Goal: Task Accomplishment & Management: Use online tool/utility

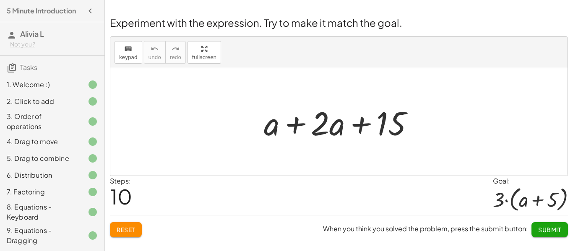
click at [133, 230] on span "Reset" at bounding box center [126, 230] width 18 height 8
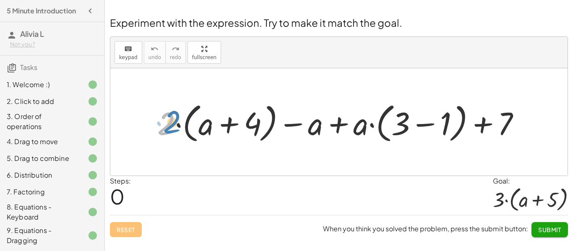
click at [169, 130] on div at bounding box center [342, 122] width 378 height 47
click at [439, 186] on div "Steps: 0 Goal: · 3 · ( + a + 5 )" at bounding box center [339, 195] width 458 height 39
click at [263, 198] on div "Steps: 0 Goal: · 3 · ( + a + 5 )" at bounding box center [339, 195] width 458 height 39
drag, startPoint x: 174, startPoint y: 129, endPoint x: 215, endPoint y: 162, distance: 53.1
click at [215, 162] on div "· 2 + · 2 · ( + a + 4 ) − a + · a · ( + 3 − 1 ) + 7" at bounding box center [338, 121] width 457 height 107
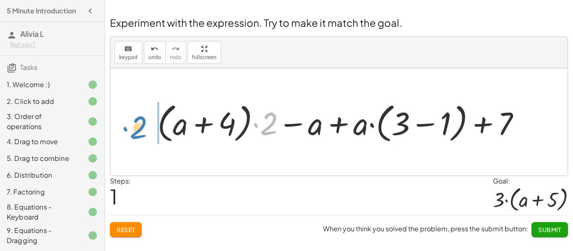
drag, startPoint x: 274, startPoint y: 120, endPoint x: 141, endPoint y: 124, distance: 133.0
click at [141, 124] on div "+ · 2 · ( + a + 4 ) − a + · a · ( + 3 − 1 ) + 7 · 2 + · 2 · ( + a + 4 ) − a + ·…" at bounding box center [338, 121] width 457 height 107
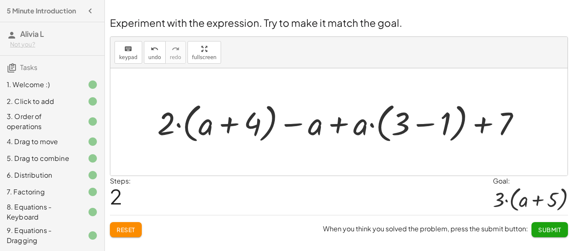
scroll to position [112, 0]
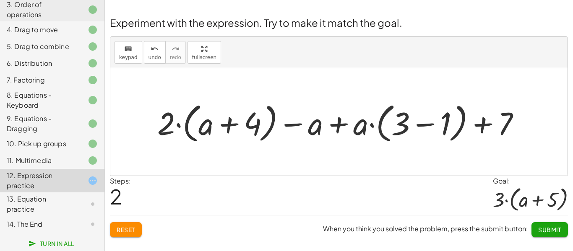
click at [129, 227] on span "Reset" at bounding box center [126, 230] width 18 height 8
click at [236, 127] on div at bounding box center [342, 122] width 378 height 47
click at [357, 131] on div at bounding box center [342, 122] width 378 height 47
click at [436, 121] on div at bounding box center [342, 122] width 378 height 47
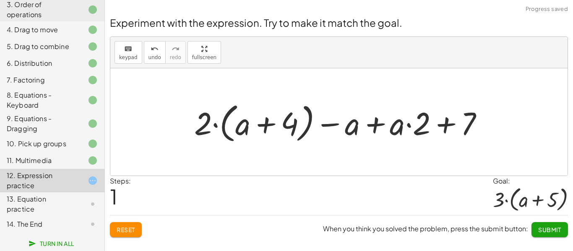
click at [439, 126] on div at bounding box center [342, 122] width 304 height 47
click at [382, 130] on div at bounding box center [342, 122] width 304 height 47
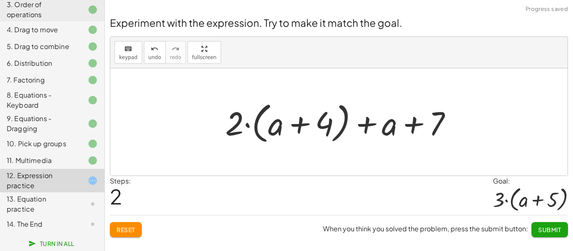
click at [317, 131] on div at bounding box center [342, 122] width 242 height 48
click at [306, 129] on div at bounding box center [342, 122] width 242 height 48
click at [248, 129] on div at bounding box center [342, 122] width 242 height 48
click at [368, 130] on div at bounding box center [342, 122] width 242 height 48
click at [411, 128] on div at bounding box center [342, 122] width 242 height 48
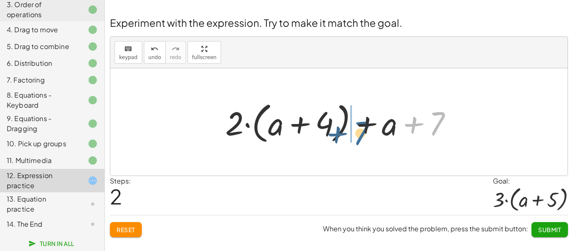
drag, startPoint x: 434, startPoint y: 130, endPoint x: 358, endPoint y: 139, distance: 76.9
click at [358, 139] on div at bounding box center [342, 122] width 242 height 48
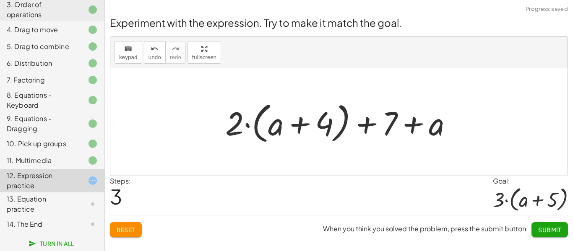
click at [367, 126] on div at bounding box center [342, 122] width 242 height 48
drag, startPoint x: 385, startPoint y: 125, endPoint x: 291, endPoint y: 126, distance: 93.5
click at [291, 126] on div at bounding box center [342, 122] width 242 height 48
click at [325, 126] on div at bounding box center [342, 122] width 242 height 48
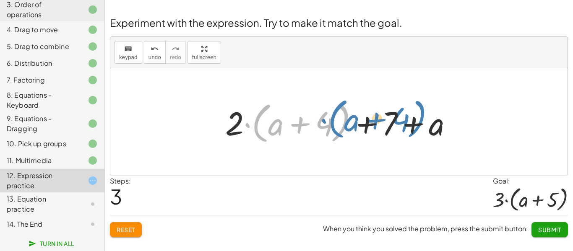
drag, startPoint x: 246, startPoint y: 127, endPoint x: 322, endPoint y: 123, distance: 76.4
click at [322, 123] on div at bounding box center [342, 122] width 242 height 48
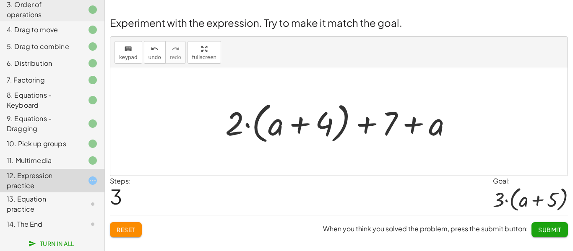
click at [322, 122] on div at bounding box center [342, 122] width 242 height 48
click at [251, 127] on div at bounding box center [342, 122] width 242 height 48
click at [246, 127] on div at bounding box center [342, 122] width 242 height 48
drag, startPoint x: 288, startPoint y: 121, endPoint x: 425, endPoint y: 126, distance: 137.7
click at [425, 126] on div at bounding box center [342, 122] width 242 height 48
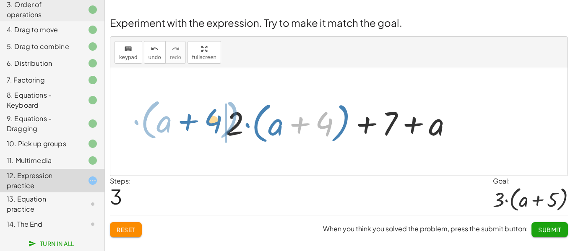
drag, startPoint x: 315, startPoint y: 129, endPoint x: 203, endPoint y: 126, distance: 112.0
click at [203, 126] on div "+ · 2 · ( + a + 4 ) − a + · a · ( + 3 − 1 ) + 7 + · 2 · ( + a + 4 ) − a + · a ·…" at bounding box center [338, 121] width 457 height 107
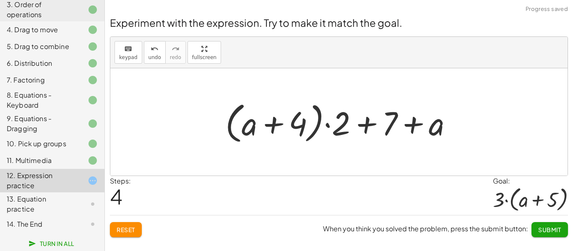
click at [363, 129] on div at bounding box center [342, 122] width 242 height 48
click at [415, 130] on div at bounding box center [342, 122] width 242 height 48
click at [329, 126] on div at bounding box center [342, 122] width 242 height 48
click at [278, 128] on div at bounding box center [342, 122] width 242 height 48
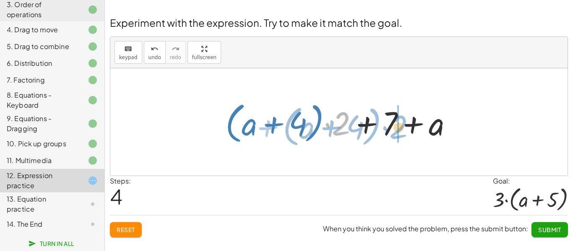
drag, startPoint x: 343, startPoint y: 122, endPoint x: 400, endPoint y: 126, distance: 57.5
click at [400, 126] on div at bounding box center [342, 122] width 242 height 48
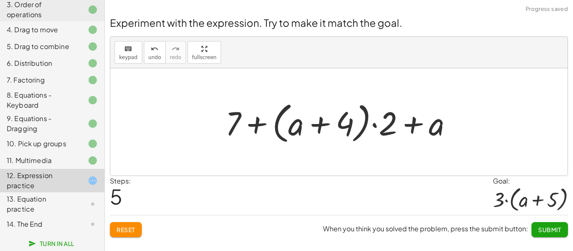
click at [352, 117] on div at bounding box center [342, 122] width 242 height 48
click at [317, 122] on div at bounding box center [342, 122] width 242 height 48
click at [261, 126] on div at bounding box center [342, 122] width 242 height 48
click at [410, 127] on div at bounding box center [342, 122] width 242 height 48
drag, startPoint x: 393, startPoint y: 126, endPoint x: 302, endPoint y: 133, distance: 90.8
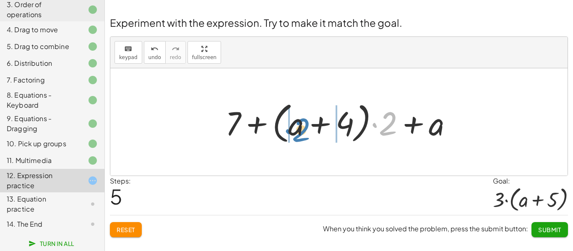
click at [302, 133] on div at bounding box center [342, 122] width 242 height 48
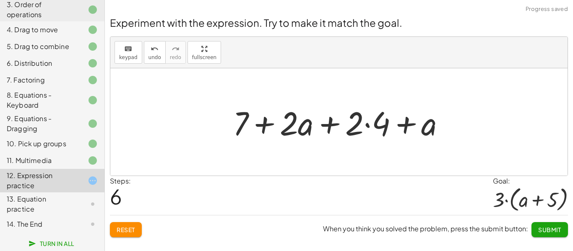
click at [329, 121] on div at bounding box center [342, 122] width 227 height 43
click at [302, 129] on div at bounding box center [342, 122] width 227 height 43
click at [266, 127] on div at bounding box center [342, 122] width 227 height 43
click at [404, 124] on div at bounding box center [342, 122] width 227 height 43
click at [367, 125] on div at bounding box center [342, 122] width 227 height 43
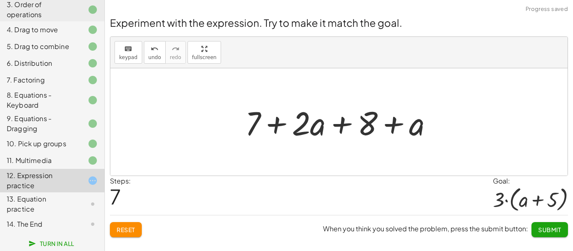
click at [341, 125] on div at bounding box center [342, 122] width 203 height 43
click at [389, 125] on div at bounding box center [342, 122] width 203 height 43
click at [281, 125] on div at bounding box center [342, 122] width 203 height 43
drag, startPoint x: 254, startPoint y: 125, endPoint x: 348, endPoint y: 123, distance: 94.4
click at [348, 123] on div at bounding box center [342, 122] width 203 height 43
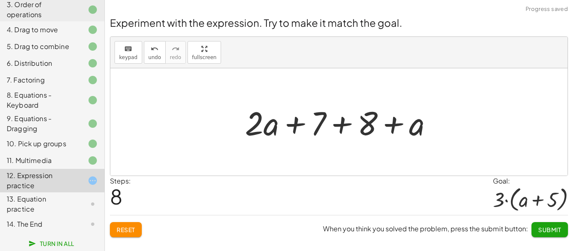
click at [345, 123] on div at bounding box center [342, 122] width 203 height 43
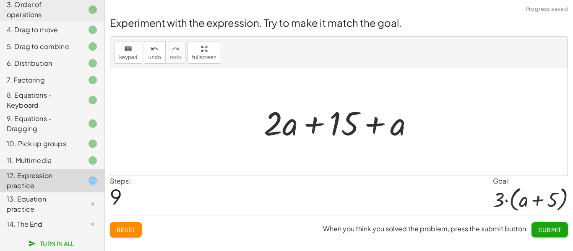
click at [381, 128] on div at bounding box center [342, 122] width 165 height 43
click at [312, 124] on div at bounding box center [342, 122] width 165 height 43
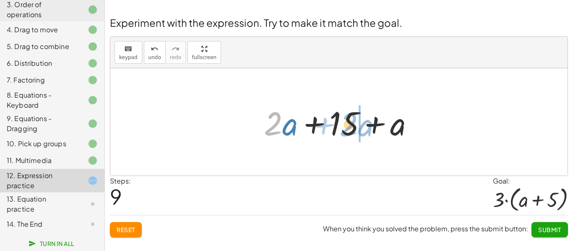
drag, startPoint x: 275, startPoint y: 125, endPoint x: 352, endPoint y: 126, distance: 77.2
click at [352, 126] on div at bounding box center [342, 122] width 165 height 43
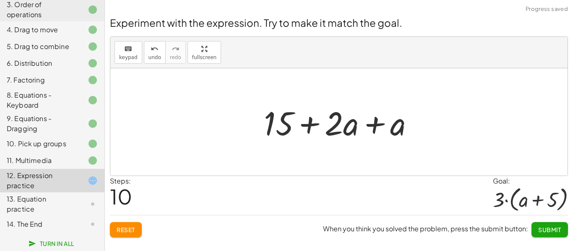
click at [305, 125] on div at bounding box center [342, 122] width 165 height 43
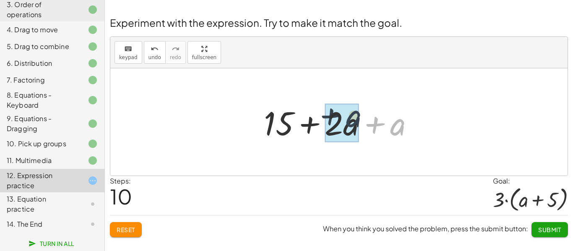
drag, startPoint x: 405, startPoint y: 134, endPoint x: 354, endPoint y: 127, distance: 51.7
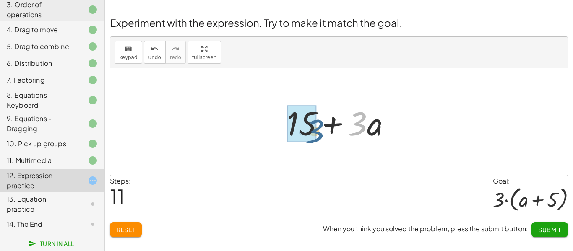
drag, startPoint x: 359, startPoint y: 125, endPoint x: 315, endPoint y: 132, distance: 43.8
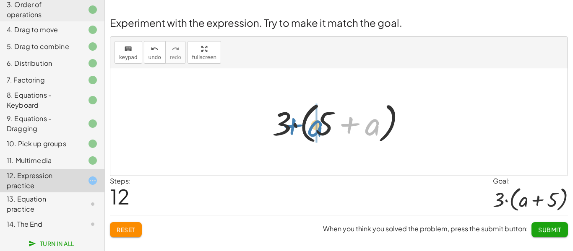
drag, startPoint x: 377, startPoint y: 129, endPoint x: 319, endPoint y: 128, distance: 58.7
click at [319, 128] on div at bounding box center [342, 122] width 148 height 48
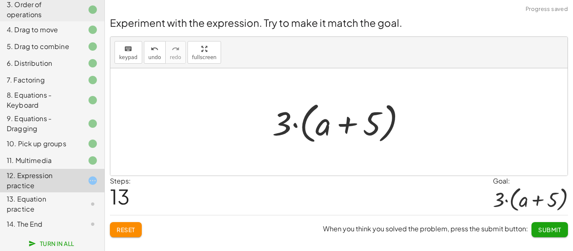
click at [535, 229] on button "Submit" at bounding box center [549, 229] width 36 height 15
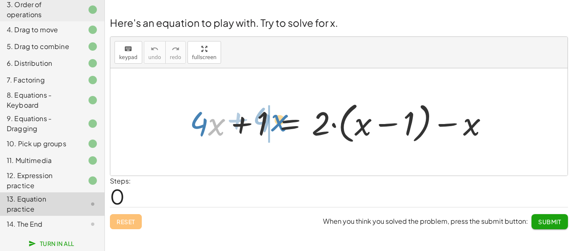
drag, startPoint x: 213, startPoint y: 125, endPoint x: 276, endPoint y: 121, distance: 63.9
click at [276, 121] on div at bounding box center [342, 122] width 314 height 48
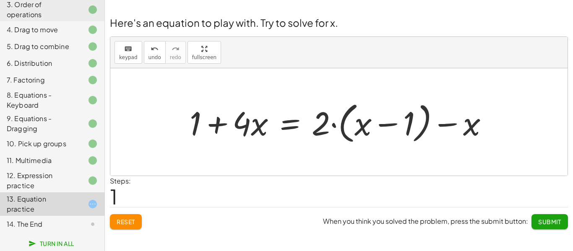
click at [361, 125] on div at bounding box center [342, 122] width 314 height 48
click at [333, 126] on div at bounding box center [342, 122] width 314 height 48
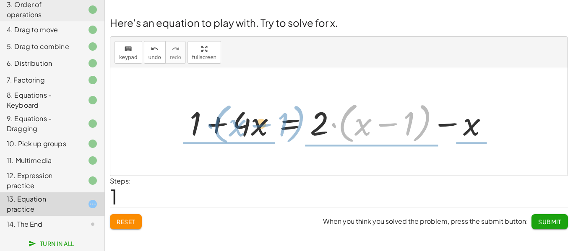
drag, startPoint x: 333, startPoint y: 126, endPoint x: 203, endPoint y: 127, distance: 129.6
click at [203, 127] on div at bounding box center [342, 122] width 314 height 48
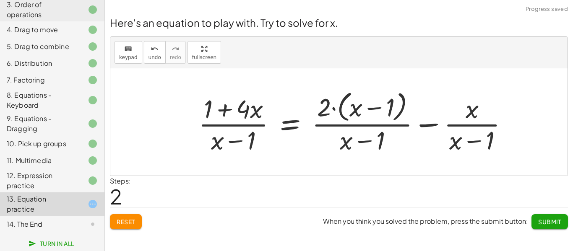
click at [233, 114] on div at bounding box center [356, 122] width 325 height 68
click at [293, 123] on div at bounding box center [356, 122] width 325 height 68
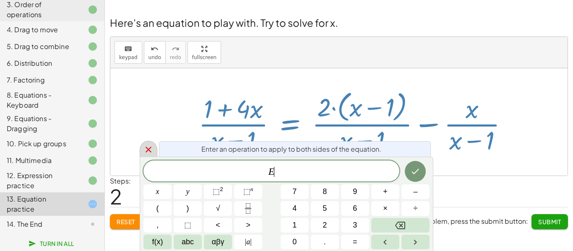
click at [152, 146] on icon at bounding box center [148, 150] width 10 height 10
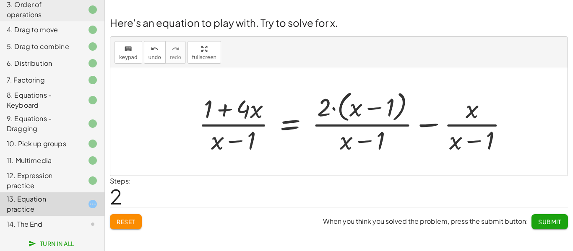
click at [131, 220] on span "Reset" at bounding box center [126, 222] width 18 height 8
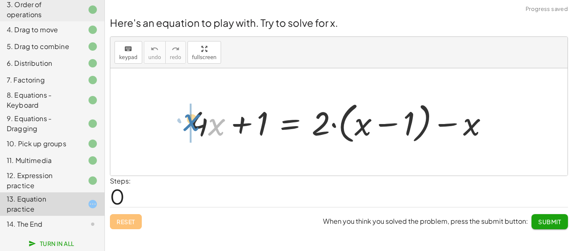
drag, startPoint x: 215, startPoint y: 130, endPoint x: 190, endPoint y: 126, distance: 25.9
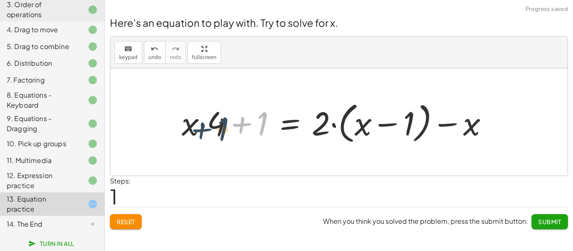
drag, startPoint x: 263, startPoint y: 125, endPoint x: 222, endPoint y: 130, distance: 41.0
click at [222, 130] on div at bounding box center [338, 122] width 322 height 48
drag, startPoint x: 250, startPoint y: 122, endPoint x: 148, endPoint y: 127, distance: 102.0
click at [148, 127] on div "+ · 4 · x + 1 = + · 2 · ( + x − 1 ) − x + 1 + · 4 · x + 1 = + · 2 · ( + x − 1 )…" at bounding box center [338, 121] width 457 height 107
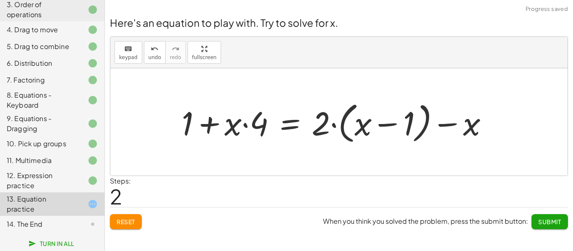
click at [206, 126] on div at bounding box center [338, 122] width 322 height 48
click at [247, 127] on div at bounding box center [338, 122] width 322 height 48
click at [332, 126] on div at bounding box center [338, 122] width 322 height 48
drag, startPoint x: 469, startPoint y: 128, endPoint x: 369, endPoint y: 131, distance: 99.9
click at [369, 131] on div at bounding box center [338, 122] width 322 height 48
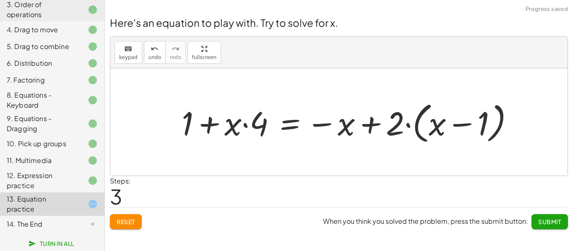
click at [380, 123] on div at bounding box center [350, 122] width 347 height 48
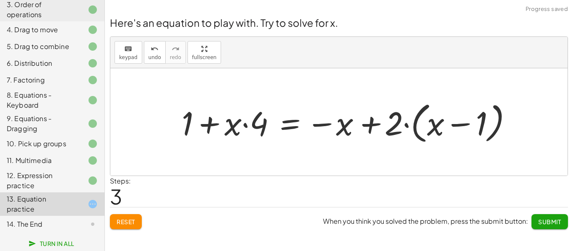
click at [394, 122] on div at bounding box center [350, 122] width 347 height 48
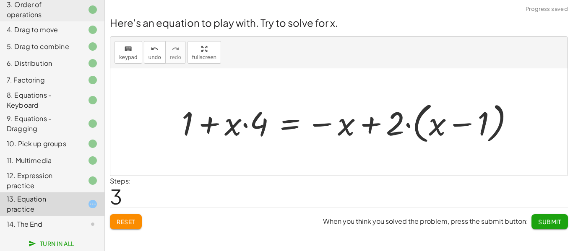
click at [394, 122] on div at bounding box center [350, 122] width 347 height 48
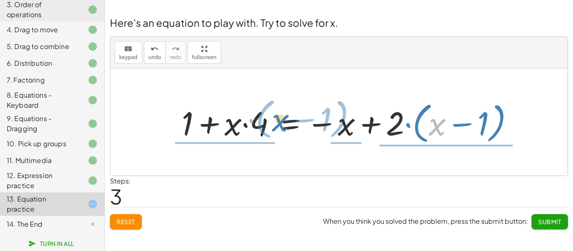
drag, startPoint x: 434, startPoint y: 129, endPoint x: 277, endPoint y: 125, distance: 157.7
click at [277, 125] on div at bounding box center [350, 122] width 347 height 48
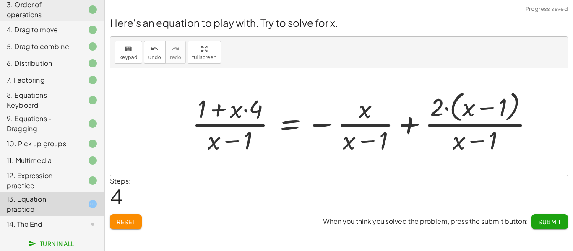
click at [322, 125] on div at bounding box center [366, 122] width 356 height 68
click at [413, 122] on div at bounding box center [366, 122] width 356 height 68
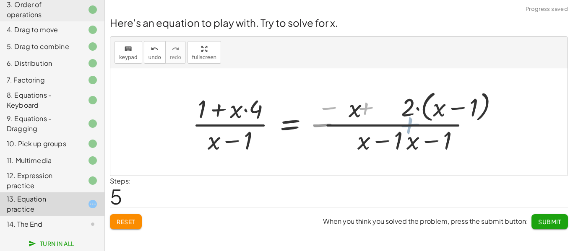
click at [411, 122] on div at bounding box center [339, 122] width 303 height 68
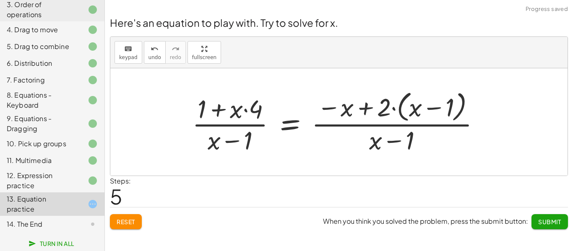
click at [364, 112] on div at bounding box center [339, 122] width 303 height 68
click at [389, 140] on div at bounding box center [339, 122] width 303 height 68
click at [428, 105] on div at bounding box center [339, 122] width 303 height 68
click at [215, 111] on div at bounding box center [339, 122] width 303 height 68
click at [229, 143] on div at bounding box center [339, 122] width 303 height 68
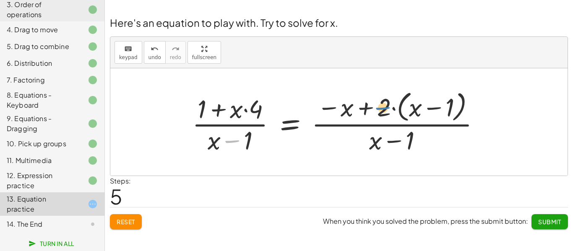
drag, startPoint x: 229, startPoint y: 143, endPoint x: 381, endPoint y: 109, distance: 155.4
click at [381, 109] on div at bounding box center [339, 122] width 303 height 68
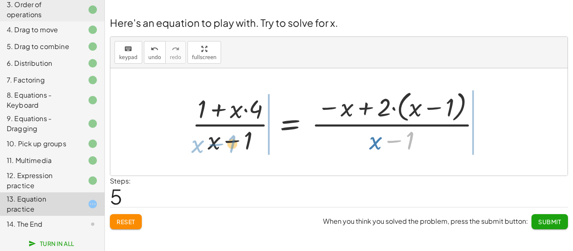
drag, startPoint x: 406, startPoint y: 142, endPoint x: 228, endPoint y: 145, distance: 177.8
click at [228, 145] on div at bounding box center [339, 122] width 303 height 68
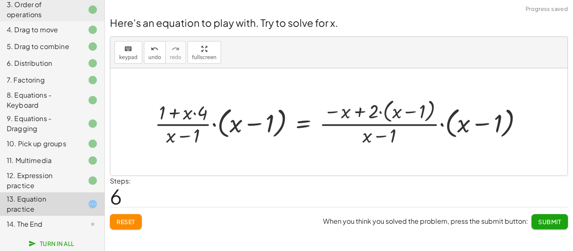
click at [213, 125] on div at bounding box center [342, 122] width 383 height 52
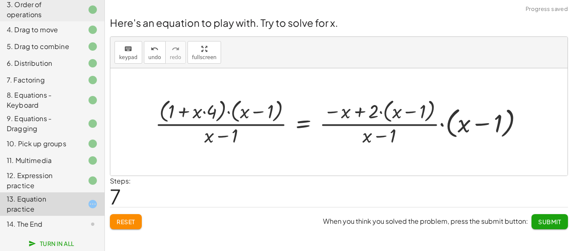
click at [230, 114] on div at bounding box center [342, 122] width 383 height 52
click at [221, 137] on div at bounding box center [342, 122] width 383 height 52
click at [361, 112] on div at bounding box center [342, 122] width 383 height 52
click at [408, 111] on div at bounding box center [342, 122] width 383 height 52
click at [381, 134] on div at bounding box center [342, 122] width 383 height 52
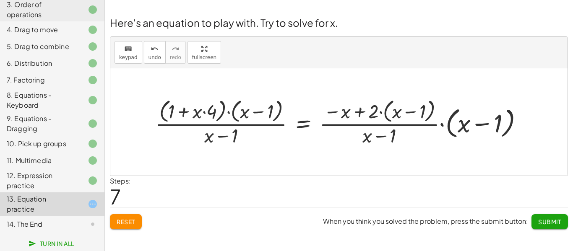
click at [484, 126] on div at bounding box center [342, 122] width 383 height 52
click at [223, 138] on div at bounding box center [342, 122] width 383 height 52
click at [118, 219] on span "Reset" at bounding box center [126, 222] width 18 height 8
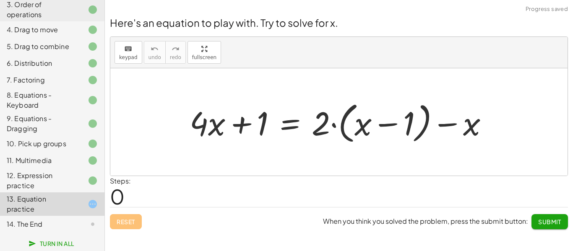
click at [245, 128] on div at bounding box center [342, 122] width 314 height 48
click at [134, 53] on div "keyboard" at bounding box center [128, 49] width 18 height 10
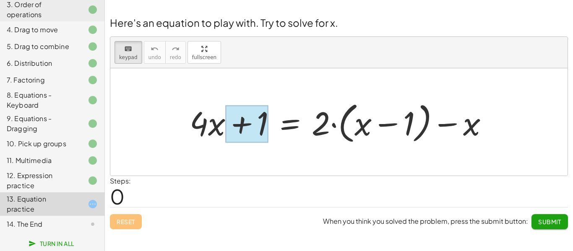
drag, startPoint x: 201, startPoint y: 130, endPoint x: 245, endPoint y: 135, distance: 43.9
click at [245, 135] on div at bounding box center [246, 123] width 43 height 37
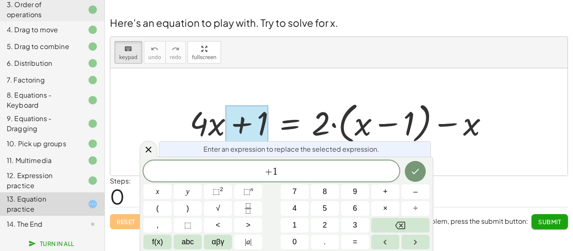
drag, startPoint x: 244, startPoint y: 135, endPoint x: 372, endPoint y: 124, distance: 128.3
click at [290, 123] on div "+ · 4 · x + 1 = + · 2 · ( + x − 1 ) − x" at bounding box center [290, 123] width 0 height 0
click at [141, 148] on div at bounding box center [149, 149] width 18 height 16
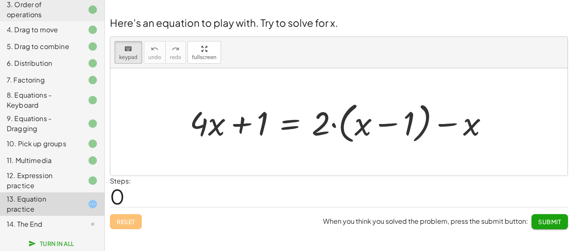
drag, startPoint x: 203, startPoint y: 127, endPoint x: 161, endPoint y: 136, distance: 43.3
drag, startPoint x: 161, startPoint y: 136, endPoint x: 336, endPoint y: 127, distance: 175.1
click at [336, 127] on div "+ · 4 · x + 1 = + · 2 · ( + x − 1 ) − x" at bounding box center [338, 121] width 457 height 107
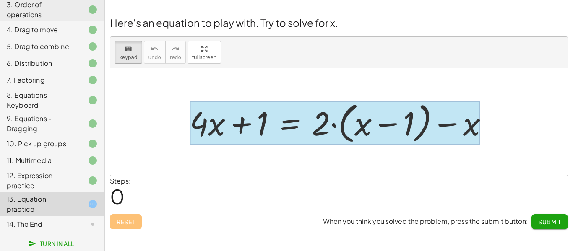
click at [305, 130] on div at bounding box center [335, 123] width 291 height 44
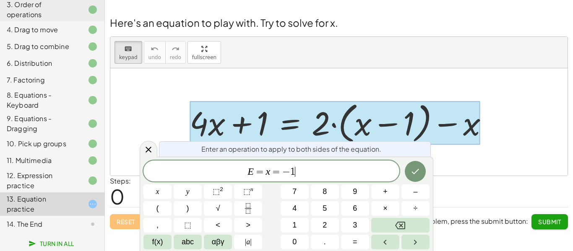
scroll to position [4, 0]
click at [413, 173] on icon "Done" at bounding box center [416, 171] width 8 height 5
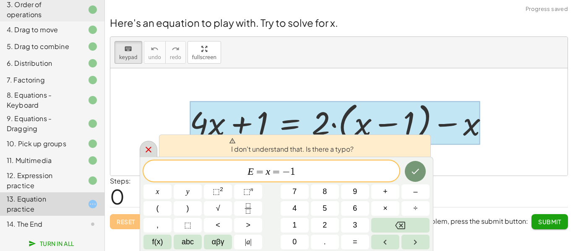
click at [141, 151] on div at bounding box center [149, 149] width 18 height 16
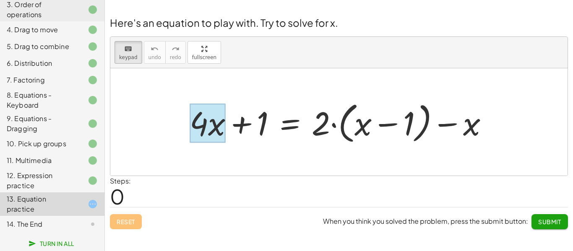
click at [210, 132] on div at bounding box center [208, 123] width 36 height 39
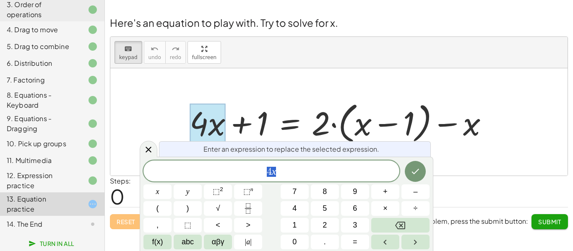
scroll to position [4, 0]
click at [119, 60] on span "keypad" at bounding box center [128, 58] width 18 height 6
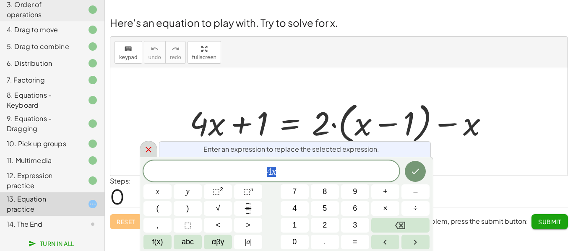
click at [150, 148] on icon at bounding box center [149, 150] width 6 height 6
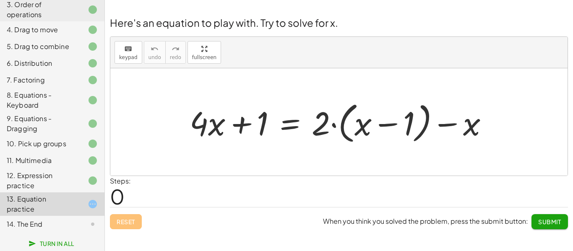
click at [213, 131] on div at bounding box center [342, 122] width 314 height 48
drag, startPoint x: 236, startPoint y: 129, endPoint x: 307, endPoint y: 126, distance: 70.5
click at [307, 126] on div at bounding box center [342, 122] width 314 height 48
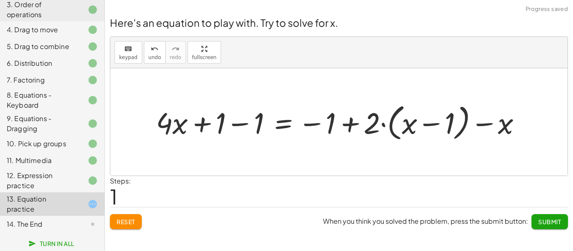
click at [350, 129] on div at bounding box center [342, 121] width 380 height 43
click at [308, 125] on div at bounding box center [342, 121] width 380 height 43
click at [244, 123] on div at bounding box center [342, 121] width 380 height 43
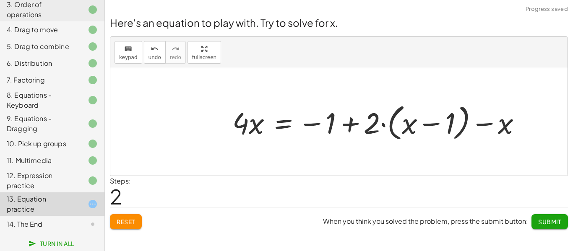
click at [248, 127] on div at bounding box center [380, 121] width 304 height 43
drag, startPoint x: 252, startPoint y: 125, endPoint x: 242, endPoint y: 122, distance: 10.2
click at [242, 122] on div at bounding box center [380, 121] width 304 height 43
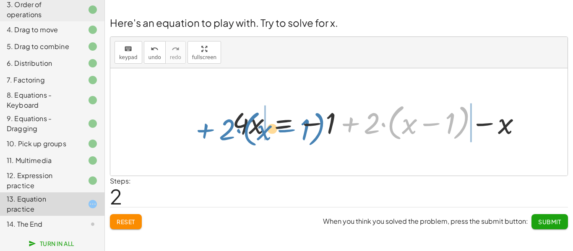
drag, startPoint x: 362, startPoint y: 126, endPoint x: 216, endPoint y: 132, distance: 146.1
click at [216, 132] on div "+ · 4 · x + 1 = + · 2 · ( + x − 1 ) − x + · 4 · x + 1 − 1 = − 1 + · 2 · ( + x −…" at bounding box center [338, 121] width 457 height 107
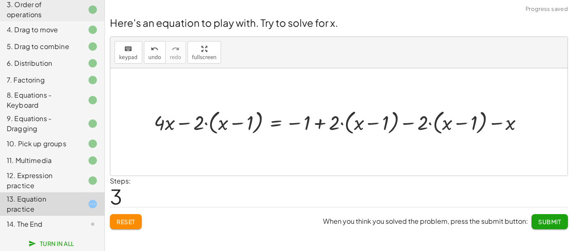
click at [317, 126] on div at bounding box center [342, 122] width 385 height 30
click at [432, 122] on div at bounding box center [342, 122] width 385 height 30
click at [492, 120] on div at bounding box center [342, 122] width 385 height 30
drag, startPoint x: 496, startPoint y: 120, endPoint x: 415, endPoint y: 124, distance: 81.0
click at [415, 124] on div at bounding box center [342, 122] width 385 height 30
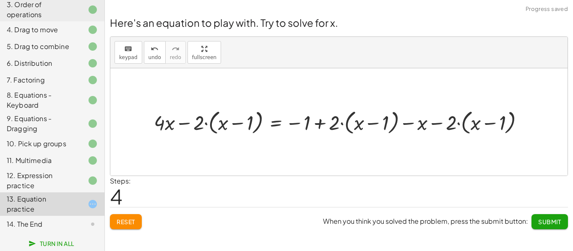
click at [418, 120] on div at bounding box center [342, 122] width 385 height 30
click at [432, 121] on div at bounding box center [342, 122] width 385 height 30
click at [325, 118] on div at bounding box center [342, 122] width 385 height 30
click at [236, 125] on div at bounding box center [342, 122] width 385 height 30
click at [192, 123] on div at bounding box center [342, 122] width 385 height 30
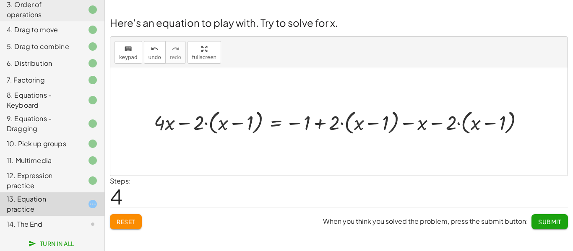
click at [188, 122] on div at bounding box center [342, 122] width 385 height 30
drag, startPoint x: 162, startPoint y: 123, endPoint x: 223, endPoint y: 123, distance: 61.2
click at [223, 123] on div at bounding box center [342, 122] width 385 height 30
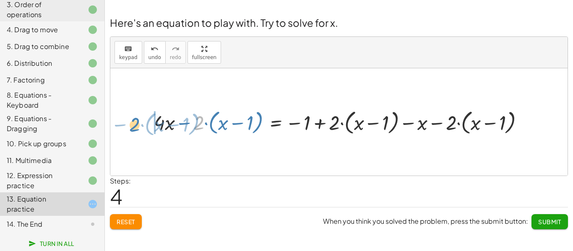
drag, startPoint x: 200, startPoint y: 123, endPoint x: 136, endPoint y: 124, distance: 63.8
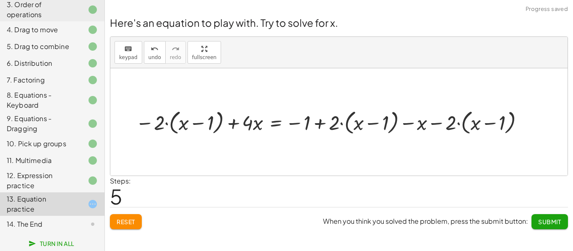
click at [235, 123] on div at bounding box center [331, 122] width 400 height 30
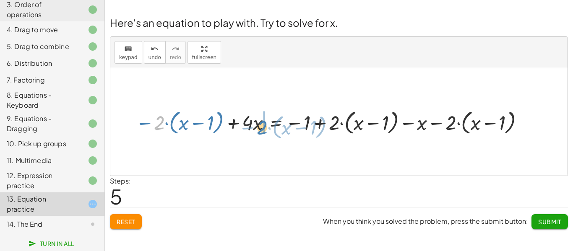
drag, startPoint x: 161, startPoint y: 126, endPoint x: 264, endPoint y: 130, distance: 102.8
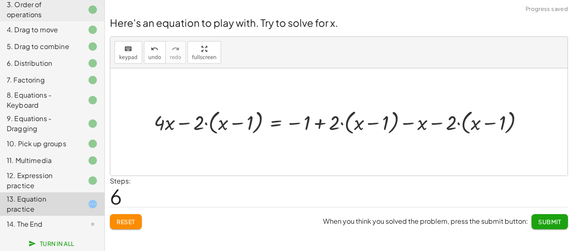
click at [188, 125] on div at bounding box center [342, 122] width 385 height 30
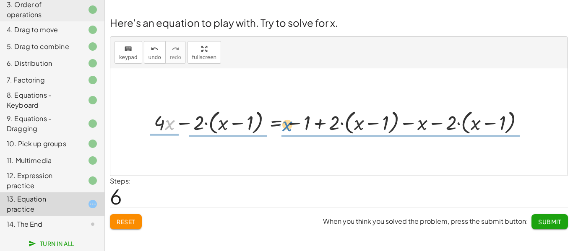
drag, startPoint x: 169, startPoint y: 125, endPoint x: 286, endPoint y: 126, distance: 117.4
click at [286, 126] on div at bounding box center [342, 122] width 385 height 30
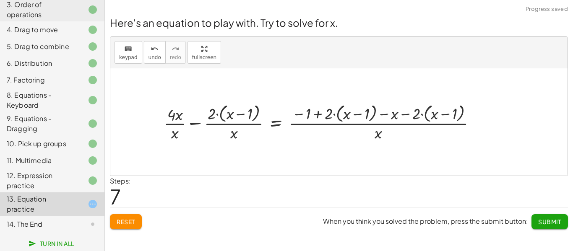
click at [241, 116] on div at bounding box center [323, 122] width 327 height 42
click at [195, 123] on div at bounding box center [323, 122] width 327 height 42
click at [241, 112] on div at bounding box center [329, 122] width 316 height 42
click at [203, 114] on div at bounding box center [329, 122] width 316 height 42
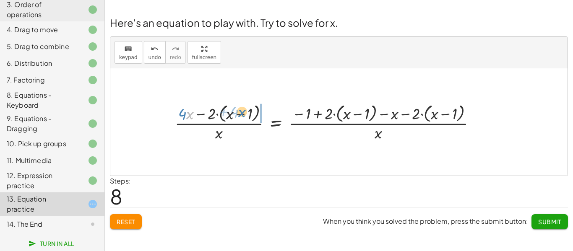
drag, startPoint x: 189, startPoint y: 114, endPoint x: 242, endPoint y: 113, distance: 52.8
click at [242, 113] on div at bounding box center [329, 122] width 316 height 42
click at [218, 115] on div at bounding box center [322, 122] width 330 height 42
click at [176, 114] on div at bounding box center [322, 122] width 330 height 42
click at [322, 113] on div at bounding box center [322, 122] width 330 height 42
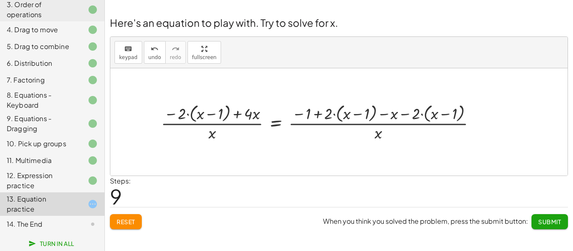
click at [317, 115] on div at bounding box center [322, 122] width 330 height 42
click at [347, 112] on div at bounding box center [322, 122] width 330 height 42
click at [334, 115] on div at bounding box center [322, 122] width 330 height 42
click at [389, 114] on div at bounding box center [322, 122] width 330 height 42
click at [404, 112] on div at bounding box center [322, 122] width 330 height 42
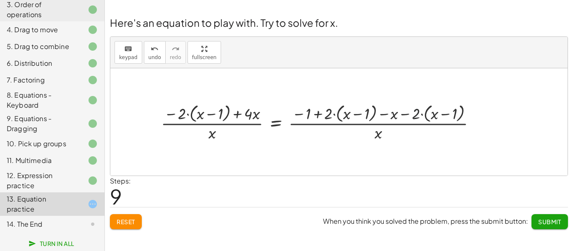
click at [419, 114] on div at bounding box center [322, 122] width 330 height 42
click at [439, 112] on div at bounding box center [322, 122] width 330 height 42
drag, startPoint x: 439, startPoint y: 112, endPoint x: 383, endPoint y: 109, distance: 56.3
click at [383, 109] on div at bounding box center [322, 122] width 330 height 42
drag, startPoint x: 449, startPoint y: 114, endPoint x: 341, endPoint y: 104, distance: 108.3
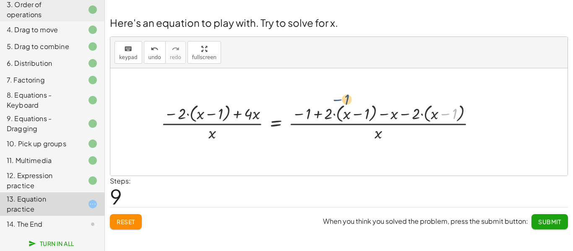
click at [341, 102] on div at bounding box center [322, 122] width 330 height 42
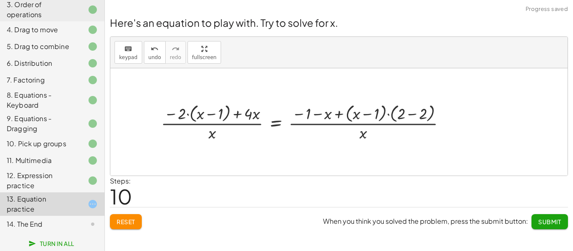
click at [368, 113] on div at bounding box center [307, 122] width 300 height 42
click at [408, 115] on div at bounding box center [307, 122] width 300 height 42
click at [387, 115] on div at bounding box center [288, 122] width 263 height 42
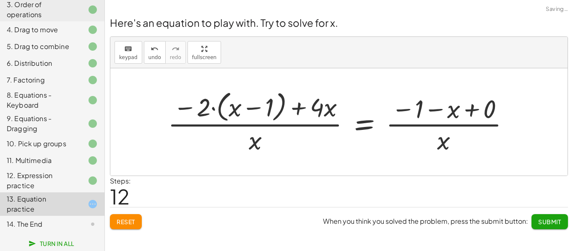
click at [338, 114] on div at bounding box center [342, 122] width 356 height 68
click at [470, 111] on div at bounding box center [342, 122] width 356 height 68
click at [435, 109] on div at bounding box center [324, 122] width 320 height 68
click at [408, 109] on div at bounding box center [324, 122] width 320 height 68
click at [294, 108] on div at bounding box center [324, 122] width 320 height 68
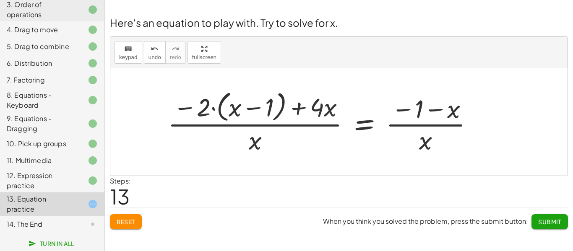
click at [247, 109] on div at bounding box center [324, 122] width 320 height 68
drag, startPoint x: 193, startPoint y: 108, endPoint x: 235, endPoint y: 96, distance: 44.0
click at [442, 111] on div at bounding box center [324, 122] width 320 height 68
drag, startPoint x: 186, startPoint y: 109, endPoint x: 308, endPoint y: 108, distance: 121.6
click at [308, 108] on div at bounding box center [324, 122] width 320 height 68
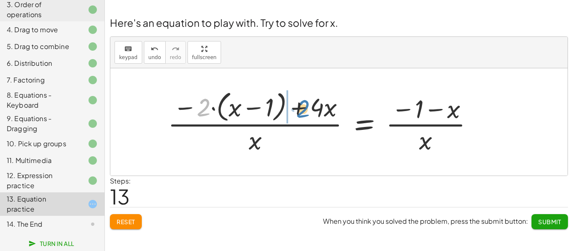
drag, startPoint x: 206, startPoint y: 112, endPoint x: 305, endPoint y: 113, distance: 99.0
click at [305, 113] on div at bounding box center [324, 122] width 320 height 68
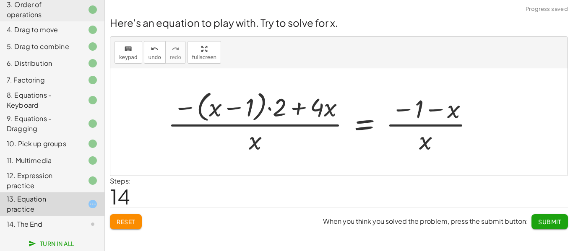
click at [298, 110] on div at bounding box center [324, 122] width 320 height 68
click at [299, 109] on div at bounding box center [324, 122] width 320 height 68
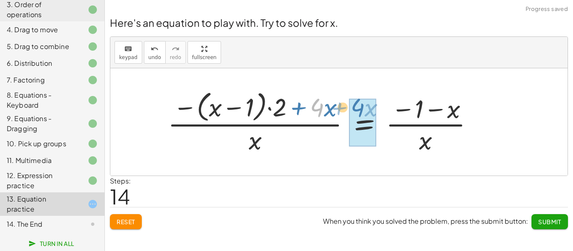
drag, startPoint x: 319, startPoint y: 107, endPoint x: 412, endPoint y: 105, distance: 93.1
click at [412, 105] on div at bounding box center [324, 122] width 320 height 68
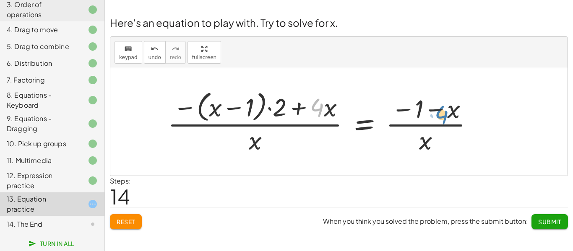
drag, startPoint x: 317, startPoint y: 109, endPoint x: 437, endPoint y: 118, distance: 120.3
click at [437, 118] on div at bounding box center [324, 122] width 320 height 68
click at [231, 104] on div at bounding box center [324, 122] width 320 height 68
drag, startPoint x: 277, startPoint y: 109, endPoint x: 234, endPoint y: 114, distance: 43.4
click at [234, 114] on div at bounding box center [324, 122] width 320 height 68
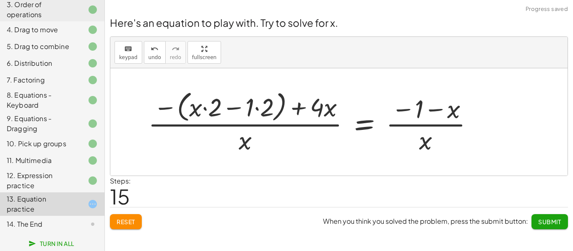
click at [237, 109] on div at bounding box center [314, 122] width 341 height 68
click at [256, 109] on div at bounding box center [314, 122] width 341 height 68
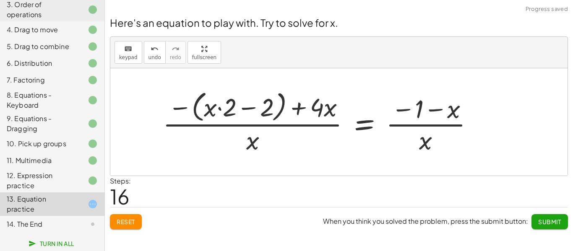
click at [252, 108] on div at bounding box center [322, 122] width 326 height 68
click at [220, 108] on div at bounding box center [322, 122] width 326 height 68
drag, startPoint x: 320, startPoint y: 110, endPoint x: 240, endPoint y: 110, distance: 79.7
click at [240, 110] on div at bounding box center [322, 122] width 326 height 68
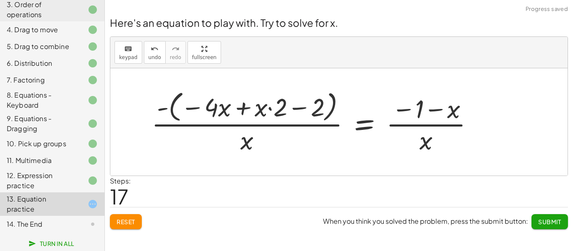
click at [238, 108] on div at bounding box center [315, 122] width 337 height 68
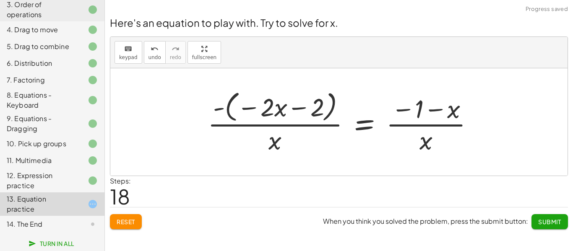
click at [299, 109] on div at bounding box center [343, 122] width 281 height 68
click at [252, 107] on div at bounding box center [343, 122] width 281 height 68
click at [278, 107] on div at bounding box center [343, 122] width 281 height 68
click at [219, 109] on div at bounding box center [343, 122] width 281 height 68
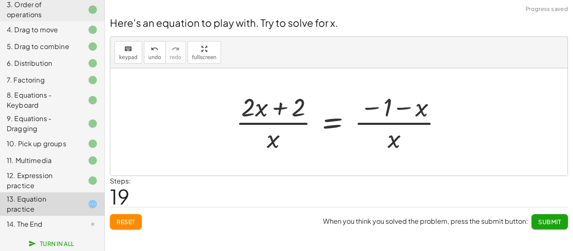
click at [279, 110] on div at bounding box center [341, 122] width 221 height 65
click at [374, 109] on div at bounding box center [341, 122] width 221 height 65
click at [374, 108] on div at bounding box center [341, 122] width 221 height 65
click at [405, 108] on div at bounding box center [341, 122] width 221 height 65
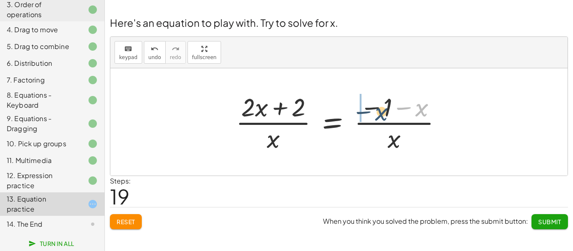
drag, startPoint x: 422, startPoint y: 109, endPoint x: 382, endPoint y: 112, distance: 40.4
click at [382, 112] on div at bounding box center [341, 122] width 221 height 65
click at [409, 107] on div at bounding box center [341, 122] width 221 height 65
click at [403, 109] on div at bounding box center [341, 122] width 221 height 65
click at [373, 108] on div at bounding box center [341, 122] width 221 height 65
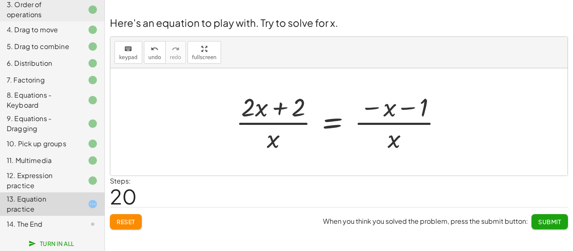
click at [278, 108] on div at bounding box center [341, 122] width 221 height 65
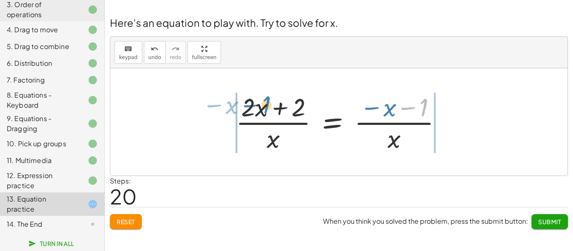
drag, startPoint x: 424, startPoint y: 106, endPoint x: 266, endPoint y: 104, distance: 158.1
click at [266, 104] on div at bounding box center [341, 122] width 221 height 65
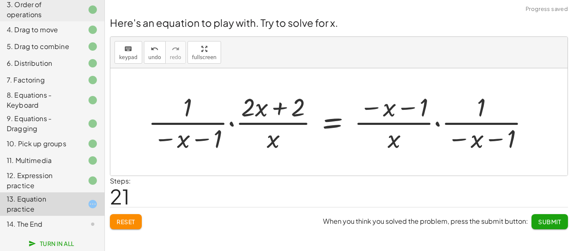
click at [200, 113] on div at bounding box center [342, 122] width 396 height 65
click at [188, 111] on div at bounding box center [342, 122] width 396 height 65
click at [171, 135] on div at bounding box center [342, 122] width 396 height 65
click at [197, 139] on div at bounding box center [342, 122] width 396 height 65
click at [266, 107] on div at bounding box center [342, 122] width 396 height 65
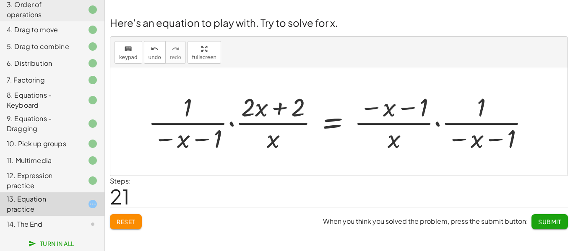
click at [281, 107] on div at bounding box center [342, 122] width 396 height 65
click at [391, 107] on div at bounding box center [342, 122] width 396 height 65
click at [376, 107] on div at bounding box center [342, 122] width 396 height 65
click at [411, 106] on div at bounding box center [342, 122] width 396 height 65
click at [436, 122] on div at bounding box center [342, 122] width 396 height 65
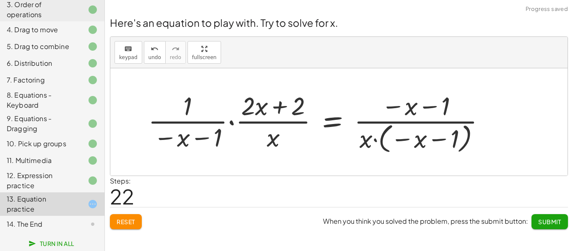
click at [407, 139] on div at bounding box center [320, 121] width 352 height 67
click at [441, 140] on div at bounding box center [320, 121] width 352 height 67
click at [374, 141] on div at bounding box center [320, 121] width 352 height 67
click at [426, 105] on div at bounding box center [320, 121] width 352 height 67
click at [393, 108] on div at bounding box center [320, 121] width 352 height 67
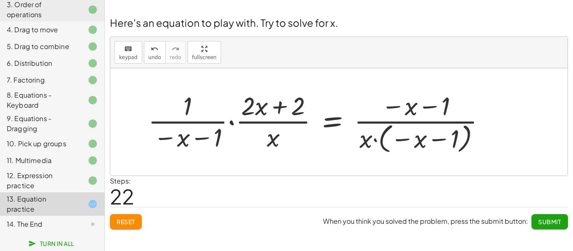
click at [232, 124] on div at bounding box center [320, 121] width 352 height 67
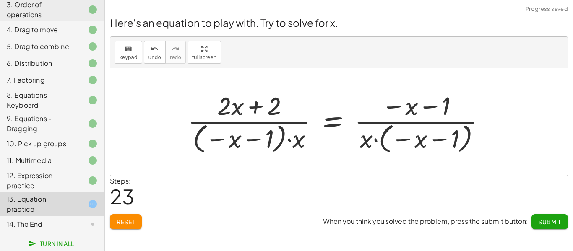
click at [259, 141] on div at bounding box center [339, 121] width 313 height 67
drag, startPoint x: 304, startPoint y: 142, endPoint x: 232, endPoint y: 149, distance: 72.1
click at [232, 149] on div at bounding box center [339, 121] width 313 height 67
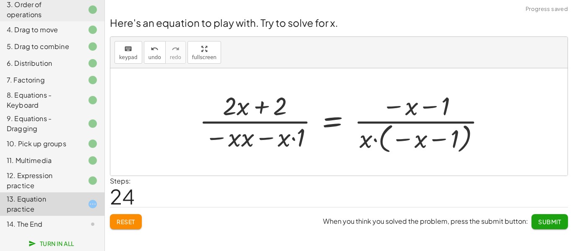
click at [242, 143] on div at bounding box center [345, 121] width 301 height 67
click at [292, 140] on div at bounding box center [348, 121] width 296 height 67
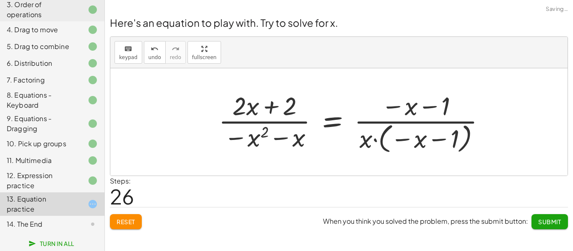
click at [253, 137] on div at bounding box center [355, 121] width 282 height 67
click at [280, 138] on div at bounding box center [355, 121] width 282 height 67
click at [272, 107] on div at bounding box center [355, 121] width 282 height 67
click at [248, 107] on div at bounding box center [355, 121] width 282 height 67
click at [393, 108] on div at bounding box center [355, 121] width 282 height 67
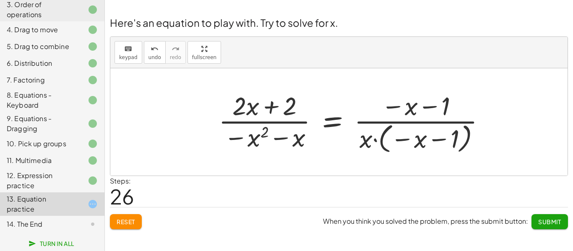
click at [374, 139] on div at bounding box center [355, 121] width 282 height 67
click at [407, 141] on div at bounding box center [355, 121] width 282 height 67
click at [435, 137] on div at bounding box center [355, 121] width 282 height 67
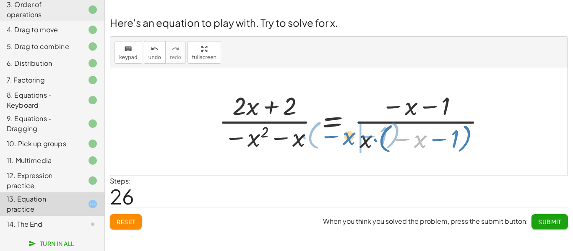
drag, startPoint x: 422, startPoint y: 141, endPoint x: 349, endPoint y: 138, distance: 73.0
click at [349, 138] on div at bounding box center [355, 121] width 282 height 67
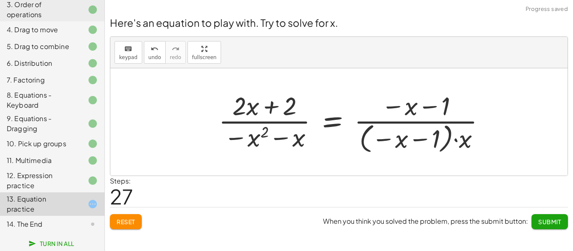
click at [459, 139] on div at bounding box center [355, 121] width 282 height 67
click at [439, 141] on div at bounding box center [355, 121] width 282 height 67
click at [411, 140] on div at bounding box center [355, 121] width 282 height 67
click at [407, 142] on div at bounding box center [355, 121] width 282 height 67
click at [425, 108] on div at bounding box center [355, 121] width 282 height 67
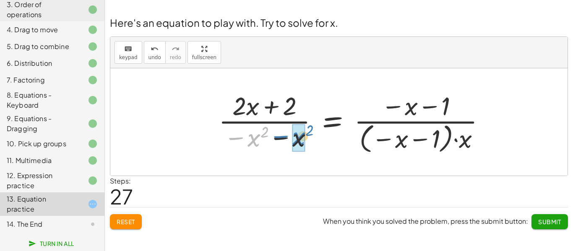
drag, startPoint x: 257, startPoint y: 140, endPoint x: 303, endPoint y: 138, distance: 45.7
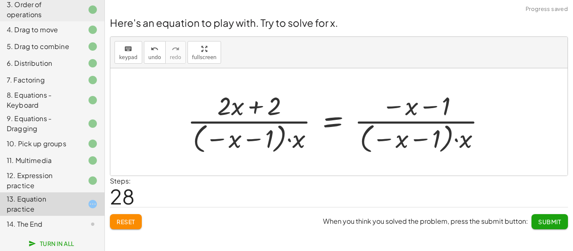
click at [260, 140] on div at bounding box center [339, 121] width 313 height 67
click at [291, 140] on div at bounding box center [339, 121] width 313 height 67
click at [219, 140] on div at bounding box center [339, 121] width 313 height 67
drag, startPoint x: 223, startPoint y: 140, endPoint x: 308, endPoint y: 143, distance: 85.6
click at [308, 143] on div at bounding box center [339, 121] width 313 height 67
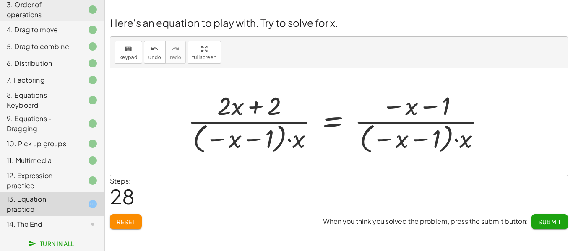
click at [301, 141] on div at bounding box center [339, 121] width 313 height 67
drag, startPoint x: 300, startPoint y: 142, endPoint x: 255, endPoint y: 144, distance: 45.3
click at [255, 144] on div at bounding box center [339, 121] width 313 height 67
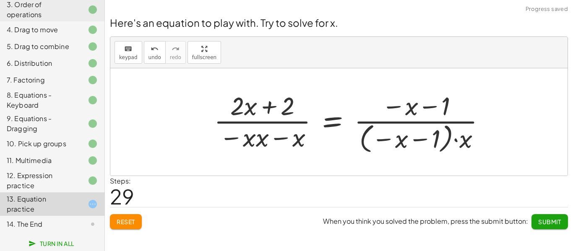
click at [263, 142] on div at bounding box center [353, 121] width 286 height 67
click at [263, 142] on div at bounding box center [355, 121] width 282 height 67
click at [256, 140] on div at bounding box center [355, 121] width 282 height 67
click at [302, 144] on div at bounding box center [355, 121] width 282 height 67
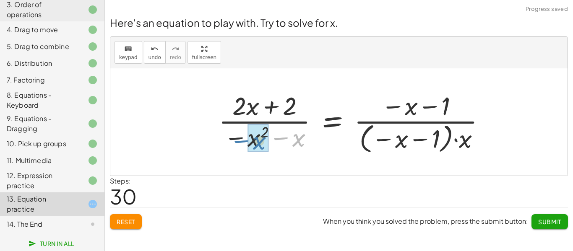
drag, startPoint x: 302, startPoint y: 144, endPoint x: 262, endPoint y: 147, distance: 39.9
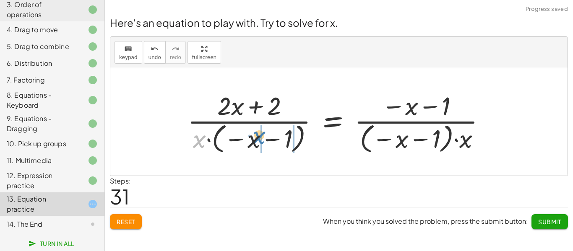
drag, startPoint x: 201, startPoint y: 144, endPoint x: 261, endPoint y: 140, distance: 60.1
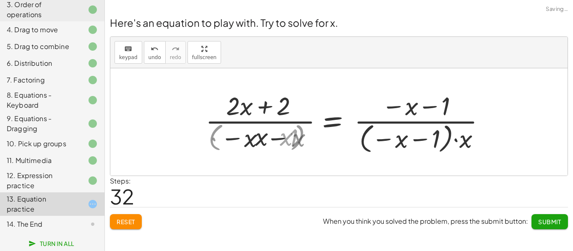
click at [256, 142] on div at bounding box center [353, 121] width 286 height 67
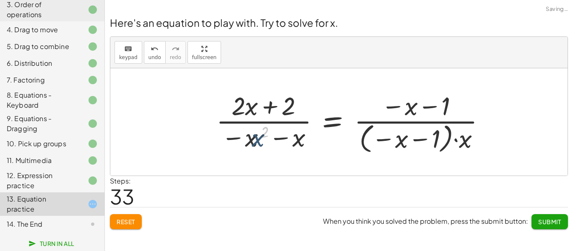
click at [256, 142] on div at bounding box center [355, 121] width 282 height 67
drag, startPoint x: 248, startPoint y: 107, endPoint x: 252, endPoint y: 142, distance: 35.1
click at [252, 142] on div at bounding box center [355, 121] width 282 height 67
drag, startPoint x: 240, startPoint y: 106, endPoint x: 263, endPoint y: 148, distance: 47.3
click at [263, 148] on div at bounding box center [355, 121] width 282 height 67
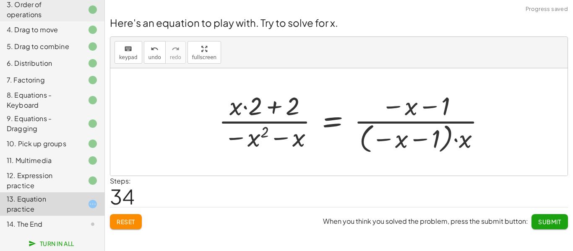
click at [270, 106] on div at bounding box center [355, 121] width 282 height 67
click at [273, 106] on div at bounding box center [355, 121] width 282 height 67
drag, startPoint x: 252, startPoint y: 109, endPoint x: 308, endPoint y: 112, distance: 55.9
click at [308, 112] on div at bounding box center [355, 121] width 282 height 67
click at [254, 107] on div at bounding box center [355, 121] width 282 height 67
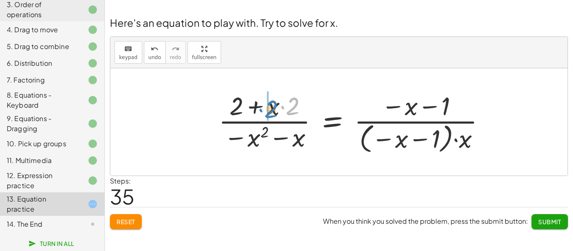
drag, startPoint x: 289, startPoint y: 112, endPoint x: 267, endPoint y: 115, distance: 22.4
click at [263, 107] on div at bounding box center [355, 121] width 282 height 67
click at [291, 103] on div at bounding box center [355, 121] width 282 height 67
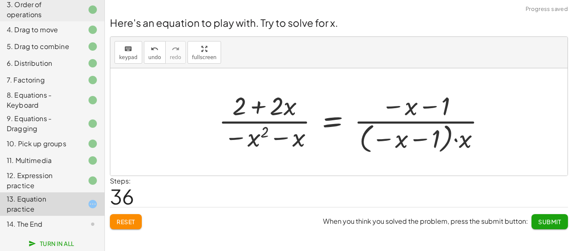
click at [288, 109] on div at bounding box center [355, 121] width 282 height 67
click at [390, 108] on div at bounding box center [355, 121] width 282 height 67
drag, startPoint x: 281, startPoint y: 111, endPoint x: 393, endPoint y: 116, distance: 111.6
click at [393, 116] on div at bounding box center [355, 121] width 282 height 67
click at [400, 109] on div at bounding box center [355, 121] width 282 height 67
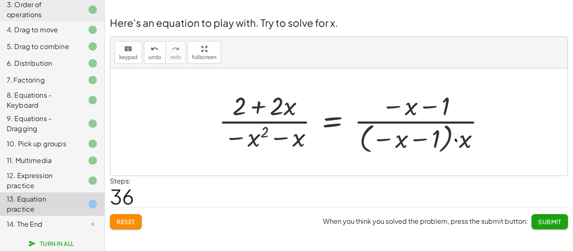
click at [408, 108] on div at bounding box center [355, 121] width 282 height 67
click at [428, 106] on div at bounding box center [355, 121] width 282 height 67
drag, startPoint x: 447, startPoint y: 109, endPoint x: 395, endPoint y: 113, distance: 52.2
click at [395, 113] on div at bounding box center [355, 121] width 282 height 67
click at [422, 107] on div at bounding box center [355, 121] width 282 height 67
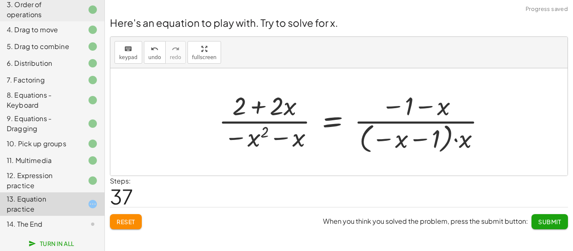
click at [391, 107] on div at bounding box center [355, 121] width 282 height 67
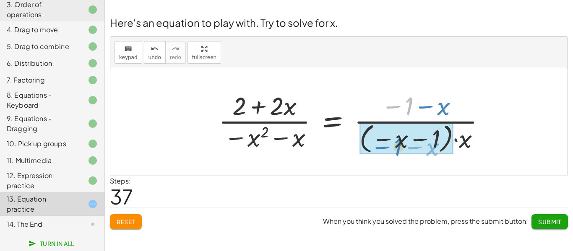
drag, startPoint x: 411, startPoint y: 111, endPoint x: 400, endPoint y: 151, distance: 42.1
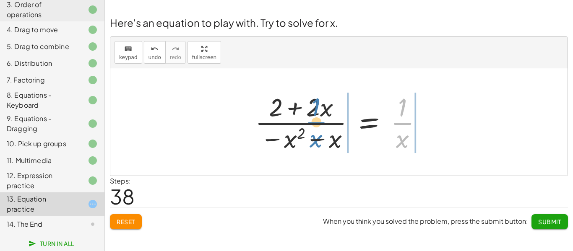
drag, startPoint x: 400, startPoint y: 121, endPoint x: 314, endPoint y: 121, distance: 86.4
click at [314, 121] on div at bounding box center [342, 122] width 182 height 65
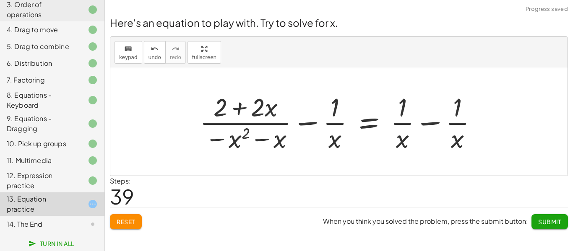
click at [337, 121] on div at bounding box center [341, 122] width 293 height 65
click at [369, 124] on div at bounding box center [341, 122] width 293 height 65
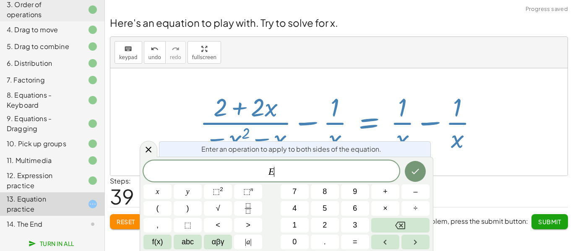
scroll to position [5, 0]
click at [369, 124] on div at bounding box center [341, 122] width 293 height 65
click at [291, 76] on div at bounding box center [338, 121] width 457 height 107
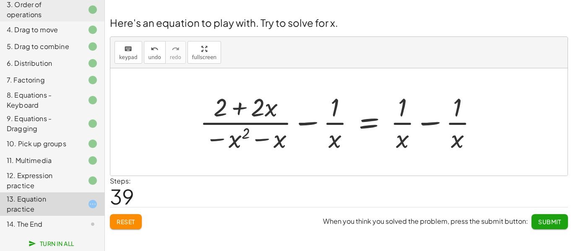
click at [260, 142] on div at bounding box center [341, 122] width 293 height 65
drag, startPoint x: 334, startPoint y: 137, endPoint x: 408, endPoint y: 143, distance: 74.9
click at [408, 143] on div at bounding box center [341, 122] width 293 height 65
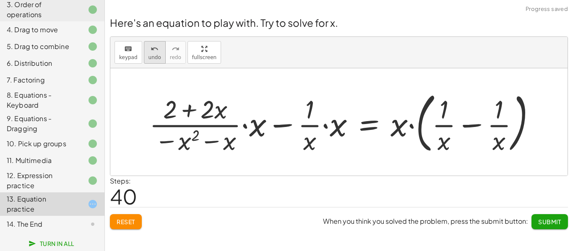
click at [149, 60] on span "undo" at bounding box center [154, 58] width 13 height 6
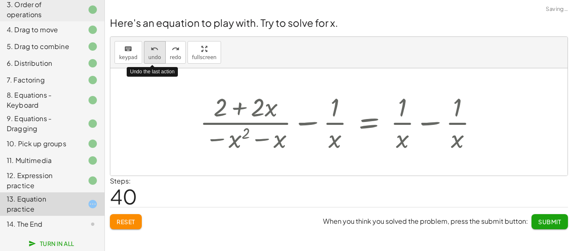
click at [149, 60] on span "undo" at bounding box center [154, 58] width 13 height 6
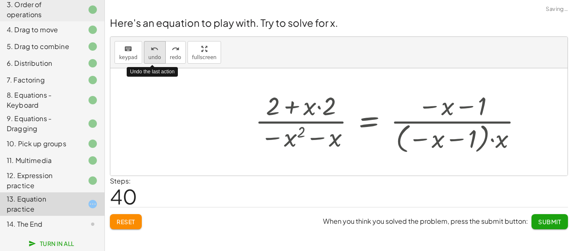
click at [150, 58] on span "undo" at bounding box center [154, 58] width 13 height 6
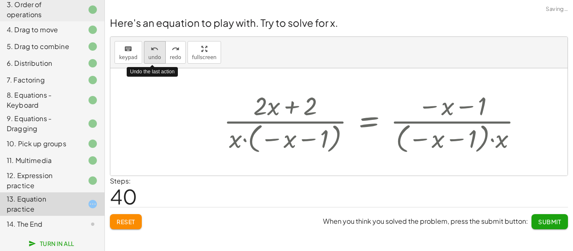
click at [150, 58] on span "undo" at bounding box center [154, 58] width 13 height 6
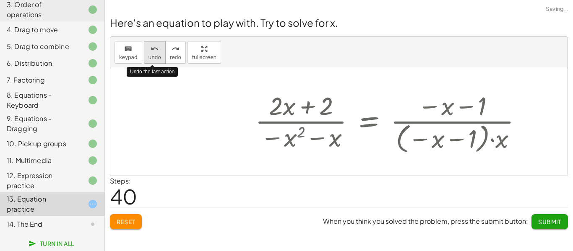
click at [150, 58] on span "undo" at bounding box center [154, 58] width 13 height 6
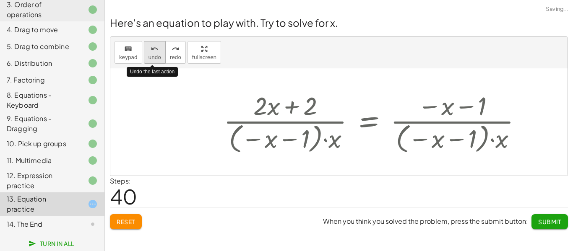
click at [150, 58] on span "undo" at bounding box center [154, 58] width 13 height 6
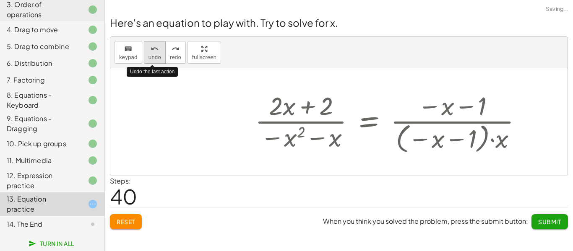
click at [150, 58] on span "undo" at bounding box center [154, 58] width 13 height 6
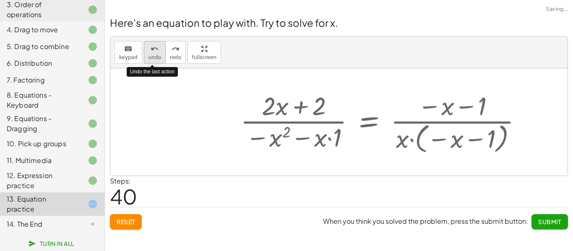
click at [150, 58] on span "undo" at bounding box center [154, 58] width 13 height 6
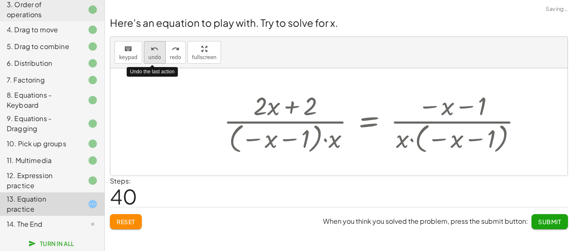
click at [150, 58] on span "undo" at bounding box center [154, 58] width 13 height 6
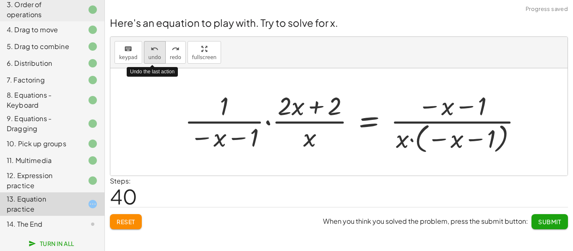
click at [155, 55] on span "undo" at bounding box center [154, 58] width 13 height 6
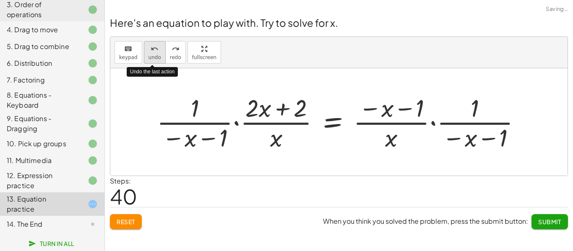
click at [155, 55] on span "undo" at bounding box center [154, 58] width 13 height 6
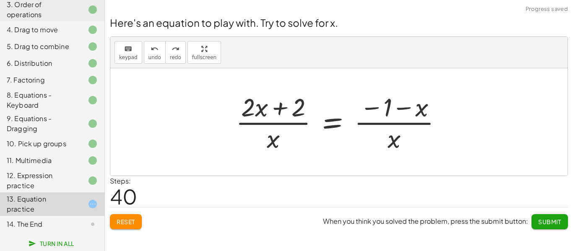
click at [328, 172] on div at bounding box center [338, 121] width 457 height 107
click at [259, 114] on div at bounding box center [341, 122] width 221 height 65
drag, startPoint x: 269, startPoint y: 138, endPoint x: 278, endPoint y: 97, distance: 41.5
click at [278, 97] on div at bounding box center [341, 122] width 221 height 65
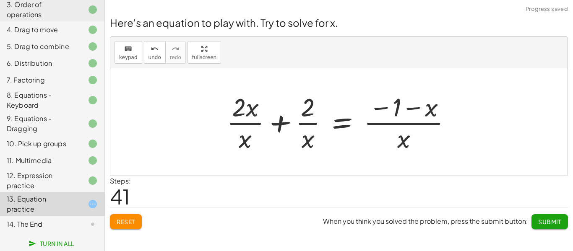
click at [276, 124] on div at bounding box center [342, 122] width 240 height 65
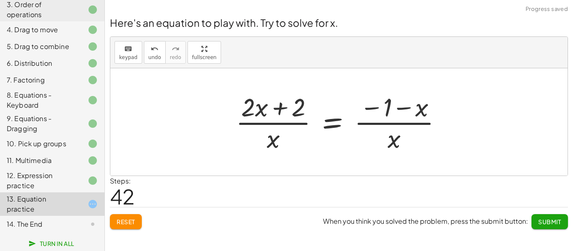
click at [278, 110] on div at bounding box center [341, 122] width 221 height 65
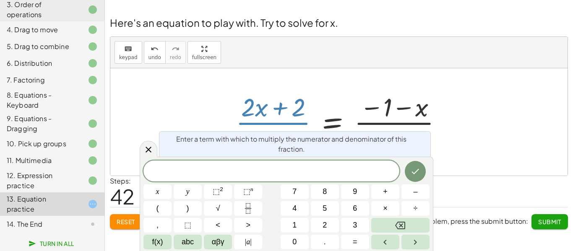
drag, startPoint x: 275, startPoint y: 143, endPoint x: 296, endPoint y: 105, distance: 43.2
click at [296, 105] on div at bounding box center [341, 122] width 221 height 65
click at [234, 98] on div at bounding box center [341, 122] width 221 height 65
click at [410, 63] on div "keyboard keypad undo [PERSON_NAME] redo fullscreen" at bounding box center [338, 52] width 457 height 31
click at [285, 88] on div "+ · 4 · x + 1 = + · 2 · ( + x − 1 ) − x + · 4 · x + 1 − 1 = − 1 + · 2 · ( + x −…" at bounding box center [338, 122] width 231 height 69
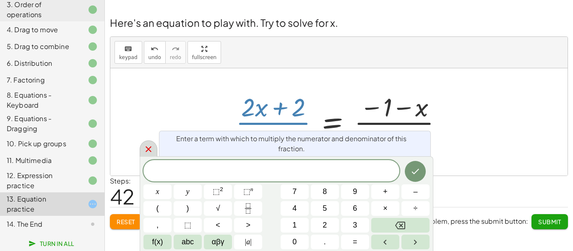
click at [147, 151] on icon at bounding box center [149, 149] width 6 height 6
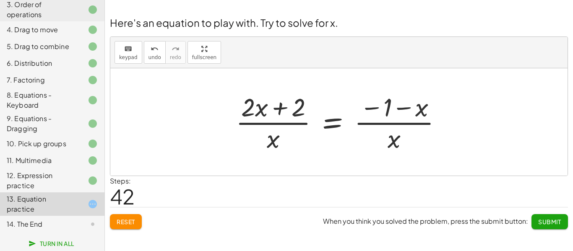
click at [564, 220] on button "Submit" at bounding box center [549, 221] width 36 height 15
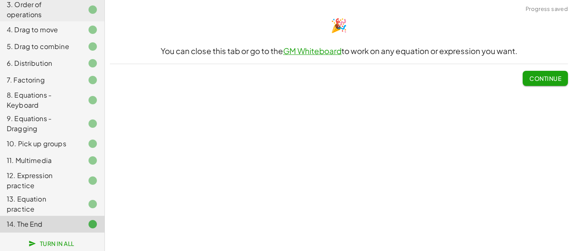
click at [537, 81] on span "Continue" at bounding box center [545, 79] width 32 height 8
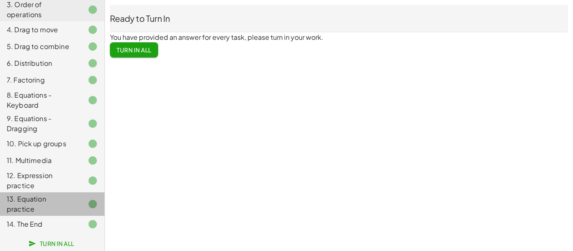
click at [34, 211] on div "13. Equation practice" at bounding box center [41, 204] width 68 height 20
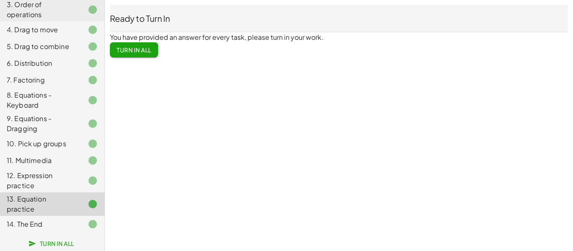
click at [20, 209] on div "13. Equation practice" at bounding box center [41, 204] width 68 height 20
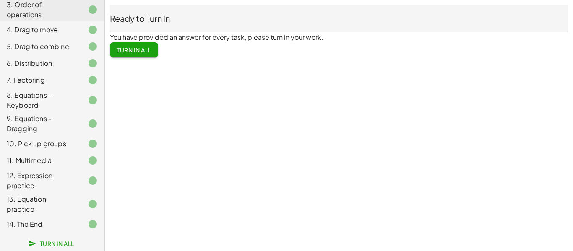
click at [137, 49] on span "Turn In All" at bounding box center [134, 50] width 35 height 8
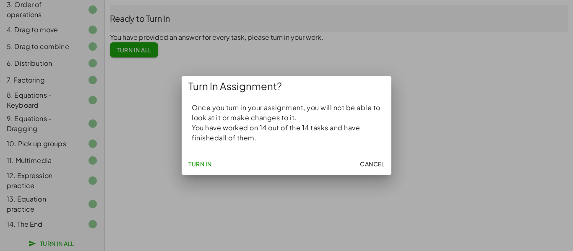
click at [194, 161] on span "Turn In" at bounding box center [199, 164] width 23 height 8
